Goal: Task Accomplishment & Management: Use online tool/utility

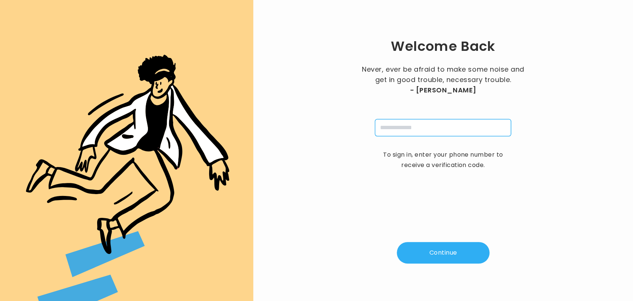
click at [451, 127] on input "tel" at bounding box center [443, 127] width 136 height 17
type input "**********"
click at [449, 256] on button "Continue" at bounding box center [443, 253] width 93 height 22
type input "*"
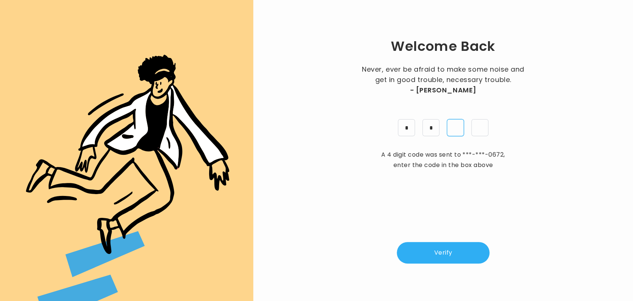
type input "*"
click at [450, 245] on button "Verify" at bounding box center [443, 253] width 93 height 22
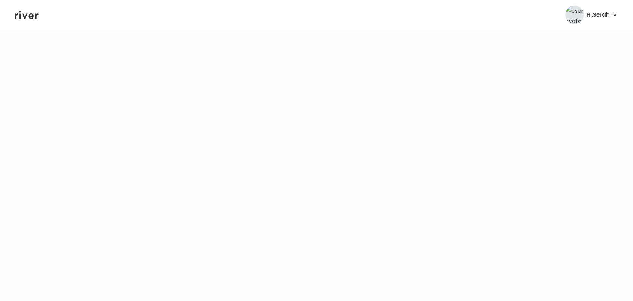
click at [23, 18] on icon at bounding box center [27, 14] width 24 height 11
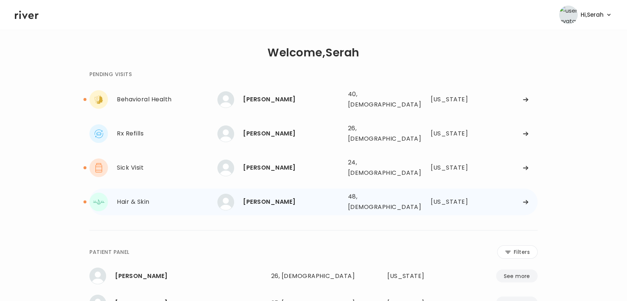
click at [271, 194] on div "Delma Madrid 48, Female See more" at bounding box center [279, 202] width 124 height 17
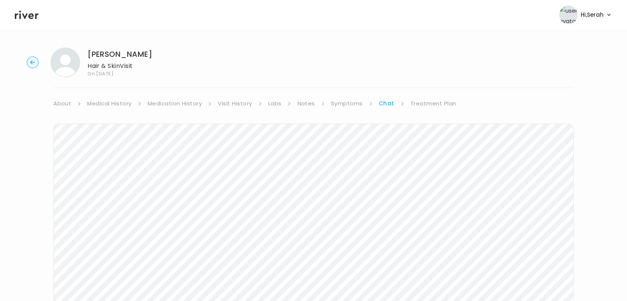
click at [433, 107] on link "Treatment Plan" at bounding box center [433, 103] width 46 height 10
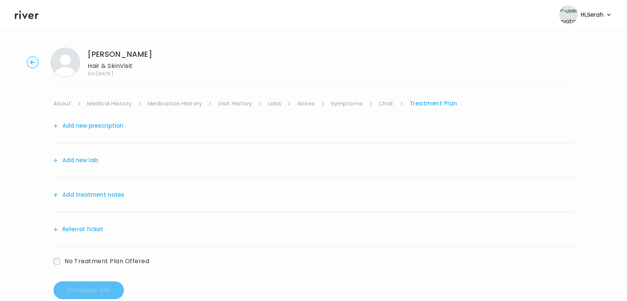
click at [109, 129] on button "Add new prescription" at bounding box center [88, 126] width 70 height 10
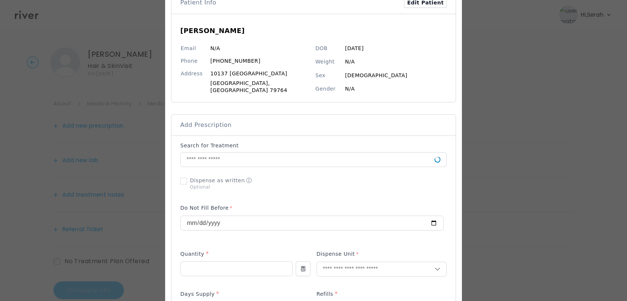
scroll to position [53, 0]
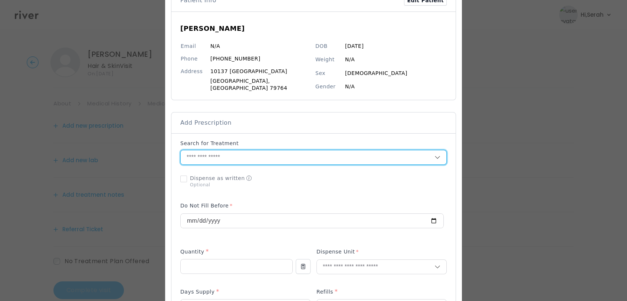
click at [248, 151] on input "text" at bounding box center [308, 157] width 254 height 14
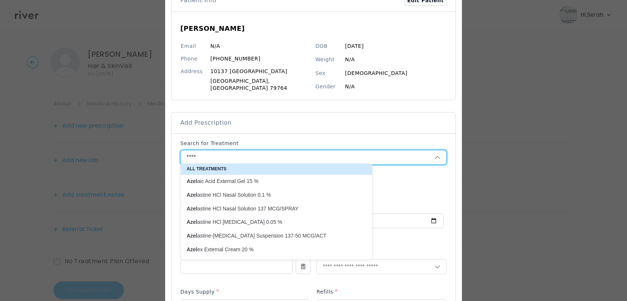
click at [263, 181] on p "Azel aic Acid External Gel 15 %" at bounding box center [272, 181] width 171 height 7
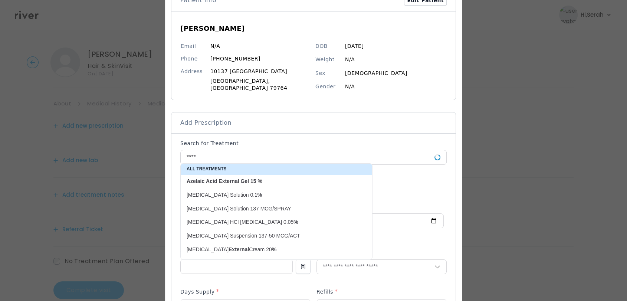
type input "**********"
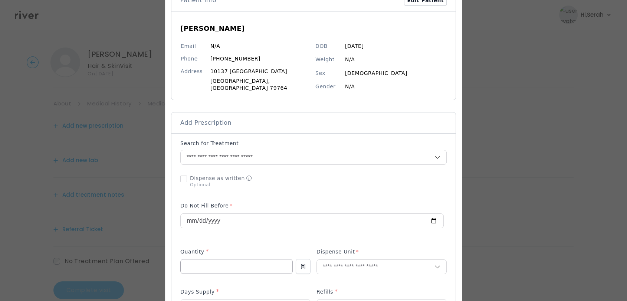
click at [241, 260] on input "number" at bounding box center [237, 266] width 112 height 14
type input "**"
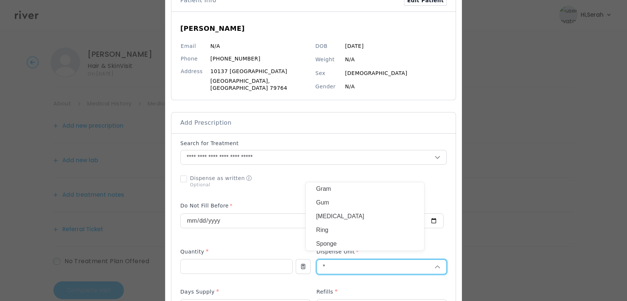
type input "*"
click at [369, 190] on p "Gram" at bounding box center [365, 189] width 98 height 11
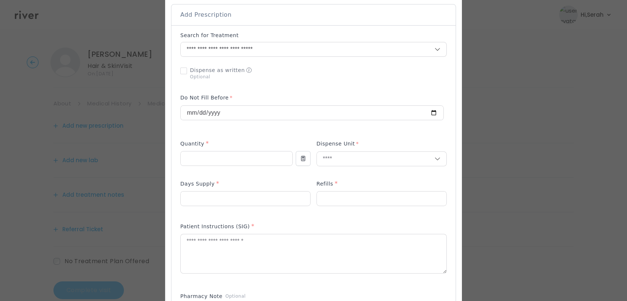
scroll to position [162, 0]
click at [254, 190] on input "number" at bounding box center [246, 197] width 130 height 14
type input "**"
type input "*"
click at [264, 253] on textarea at bounding box center [314, 252] width 266 height 39
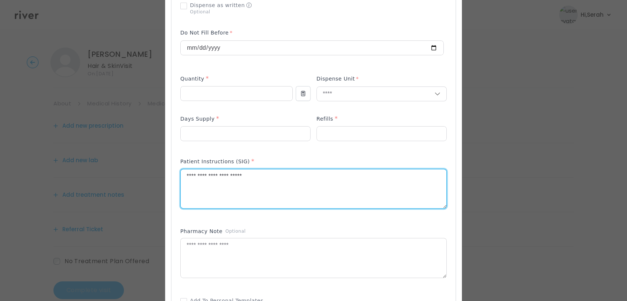
scroll to position [240, 0]
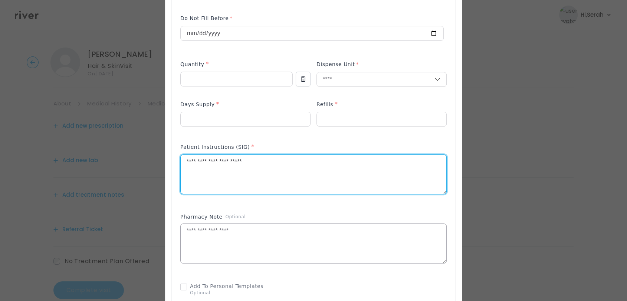
type textarea "**********"
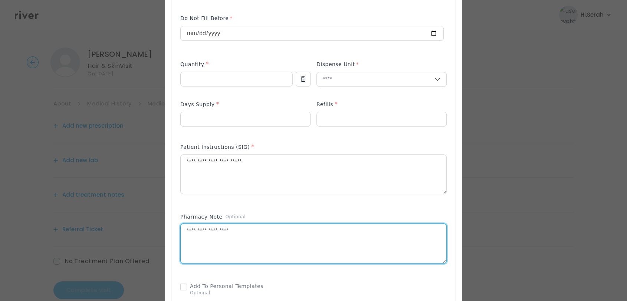
click at [285, 239] on textarea at bounding box center [314, 243] width 266 height 39
click at [287, 213] on div "Pharmacy Note Optional" at bounding box center [313, 218] width 266 height 10
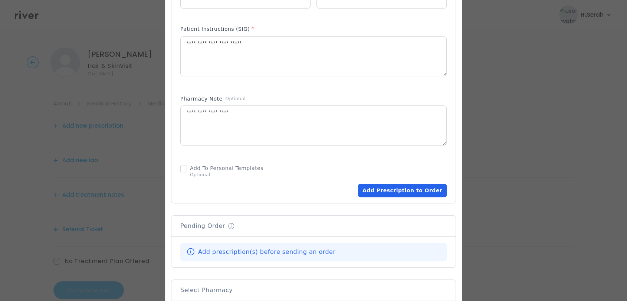
scroll to position [362, 0]
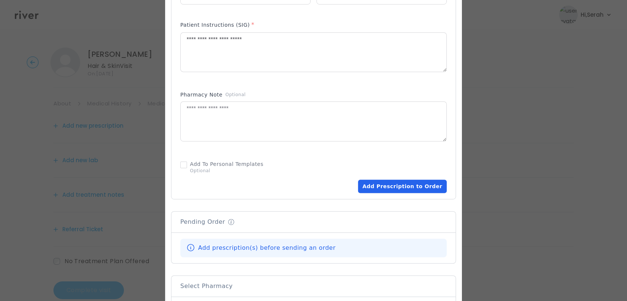
click at [392, 185] on button "Add Prescription to Order" at bounding box center [402, 186] width 89 height 13
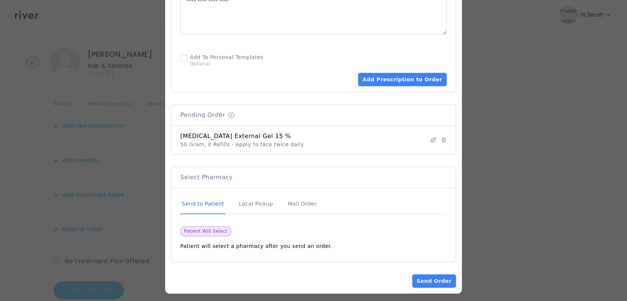
scroll to position [16, 0]
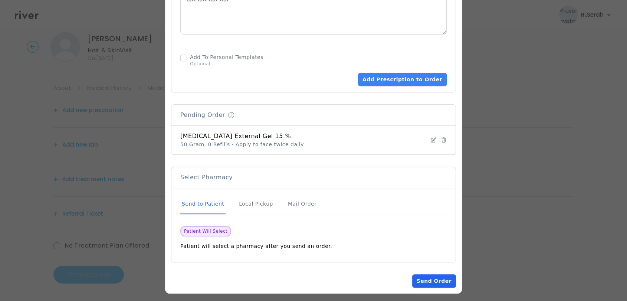
click at [421, 276] on button "Send Order" at bounding box center [434, 280] width 44 height 13
click at [421, 276] on button "Loading... Send Order" at bounding box center [430, 280] width 51 height 13
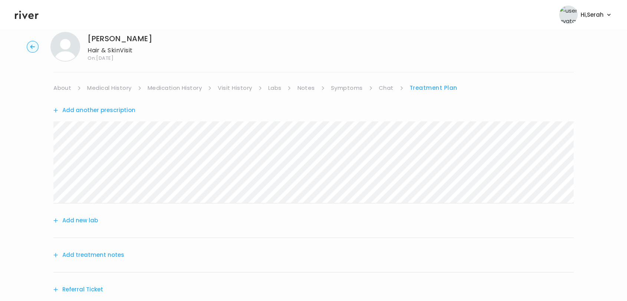
click at [88, 258] on button "Add treatment notes" at bounding box center [88, 255] width 71 height 10
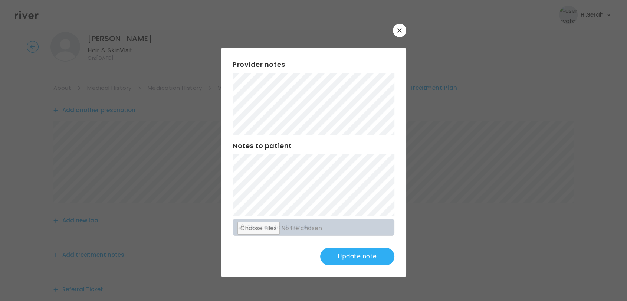
click at [358, 251] on button "Update note" at bounding box center [357, 257] width 74 height 18
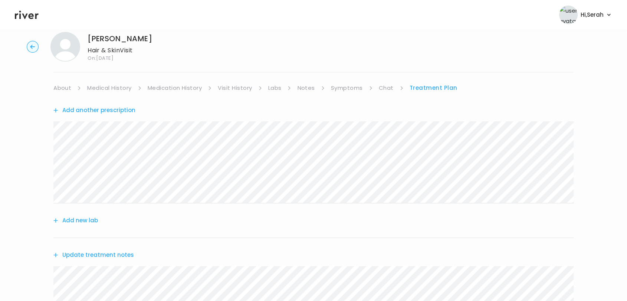
scroll to position [171, 0]
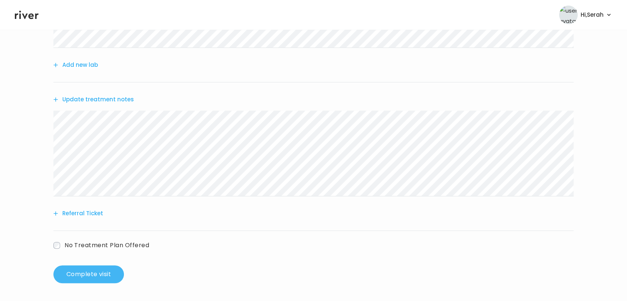
click at [110, 272] on button "Complete visit" at bounding box center [88, 274] width 71 height 18
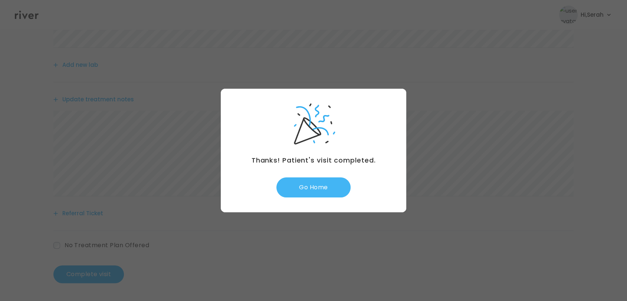
click at [307, 184] on button "Go Home" at bounding box center [313, 187] width 74 height 20
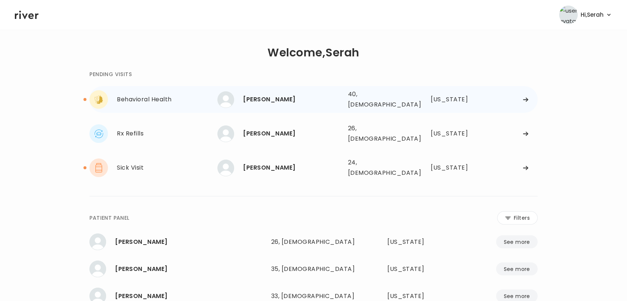
click at [262, 94] on div "[PERSON_NAME]" at bounding box center [292, 99] width 99 height 10
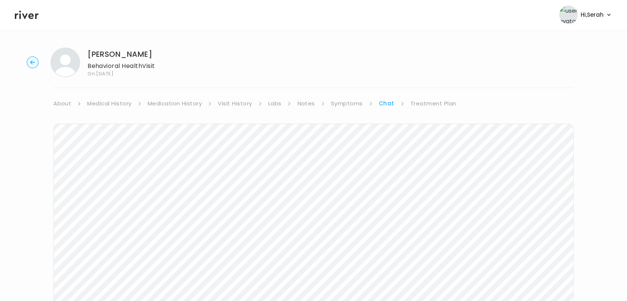
click at [349, 104] on link "Symptoms" at bounding box center [347, 103] width 32 height 10
click at [391, 105] on link "Chat" at bounding box center [387, 103] width 15 height 10
click at [428, 105] on link "Treatment Plan" at bounding box center [433, 103] width 46 height 10
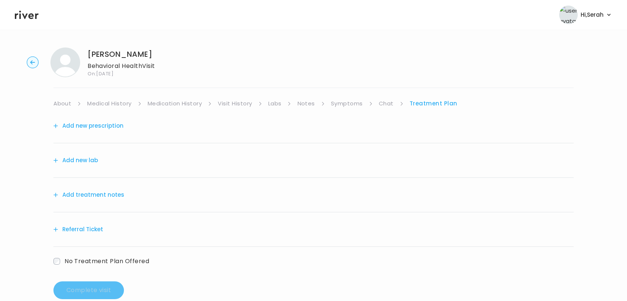
click at [98, 124] on button "Add new prescription" at bounding box center [88, 126] width 70 height 10
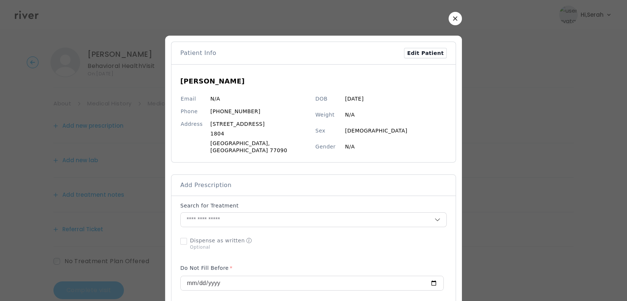
click at [449, 14] on button "button" at bounding box center [455, 18] width 13 height 13
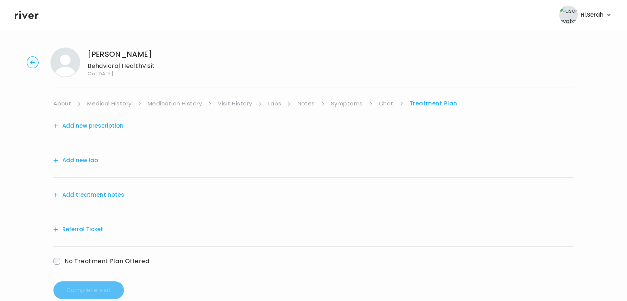
click at [341, 100] on link "Symptoms" at bounding box center [347, 103] width 32 height 10
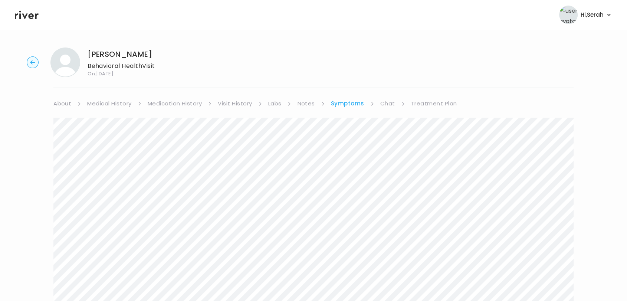
click at [393, 105] on link "Chat" at bounding box center [387, 103] width 15 height 10
click at [432, 104] on link "Treatment Plan" at bounding box center [433, 103] width 46 height 10
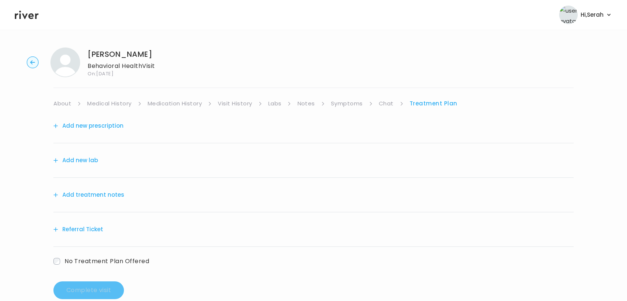
click at [116, 127] on button "Add new prescription" at bounding box center [88, 126] width 70 height 10
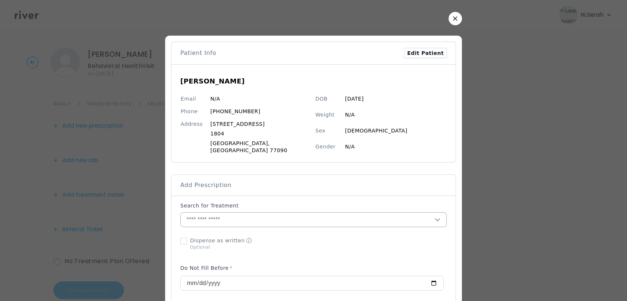
click at [259, 213] on input "text" at bounding box center [308, 220] width 254 height 14
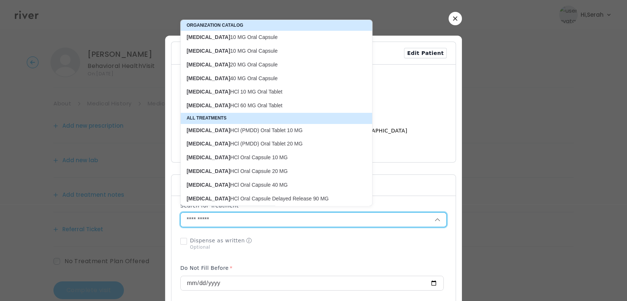
click at [271, 61] on p "FLUoxetine 20 MG Oral Capsule" at bounding box center [272, 64] width 171 height 7
type input "**********"
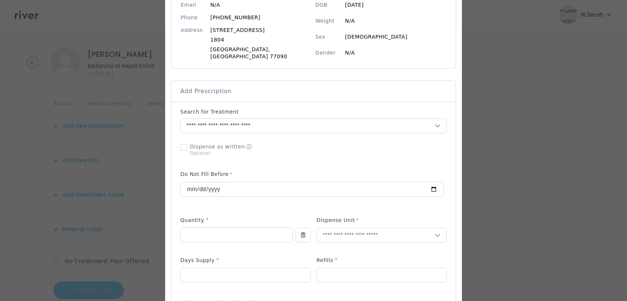
scroll to position [112, 0]
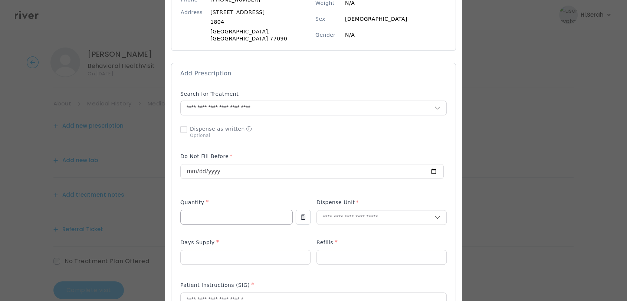
click at [214, 210] on input "number" at bounding box center [237, 217] width 112 height 14
type input "**"
click at [330, 233] on div "Tablet" at bounding box center [365, 227] width 118 height 14
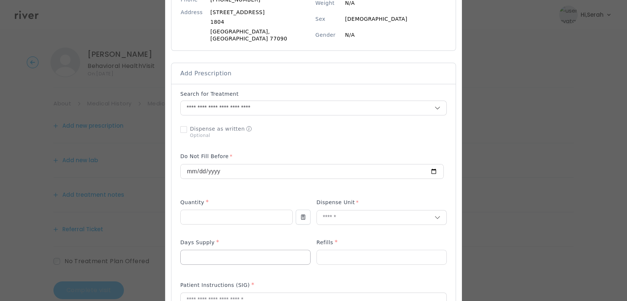
click at [258, 250] on input "number" at bounding box center [246, 257] width 130 height 14
type input "**"
type input "*"
click at [252, 230] on div "Add Prescription to Order" at bounding box center [313, 271] width 266 height 363
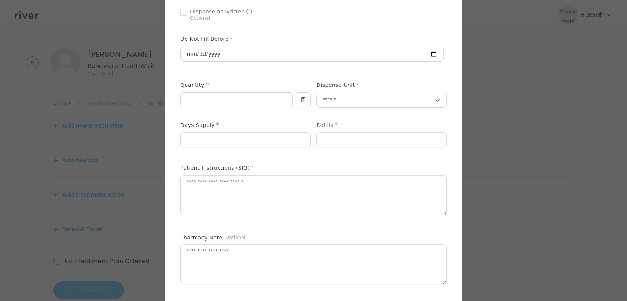
scroll to position [233, 0]
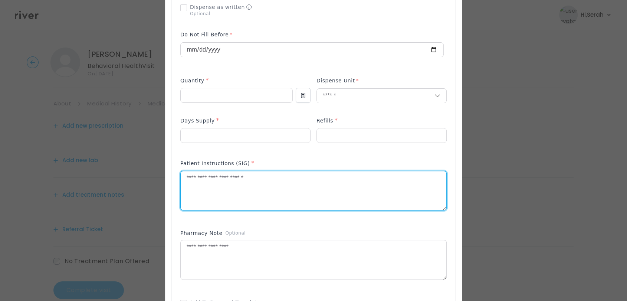
click at [247, 181] on textarea at bounding box center [314, 190] width 266 height 39
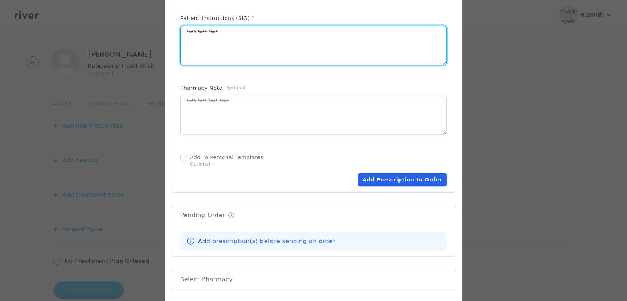
type textarea "**********"
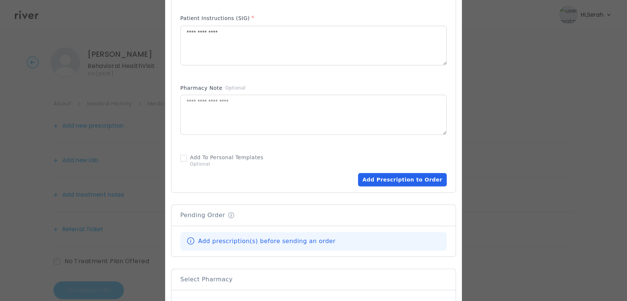
click at [382, 173] on button "Add Prescription to Order" at bounding box center [402, 179] width 89 height 13
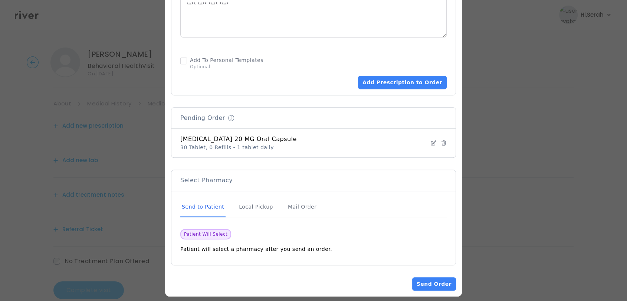
click at [388, 76] on button "Add Prescription to Order" at bounding box center [402, 82] width 89 height 13
click at [415, 277] on button "Send Order" at bounding box center [434, 283] width 44 height 13
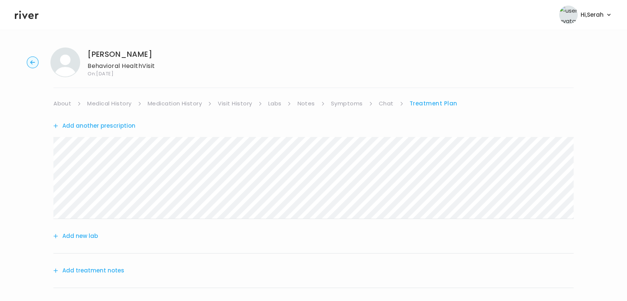
click at [110, 267] on button "Add treatment notes" at bounding box center [88, 270] width 71 height 10
